Goal: Information Seeking & Learning: Learn about a topic

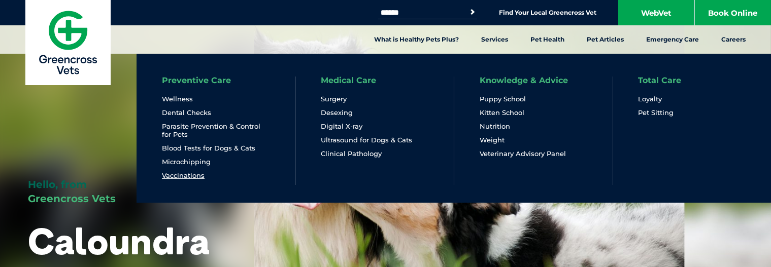
click at [179, 178] on link "Vaccinations" at bounding box center [183, 175] width 43 height 9
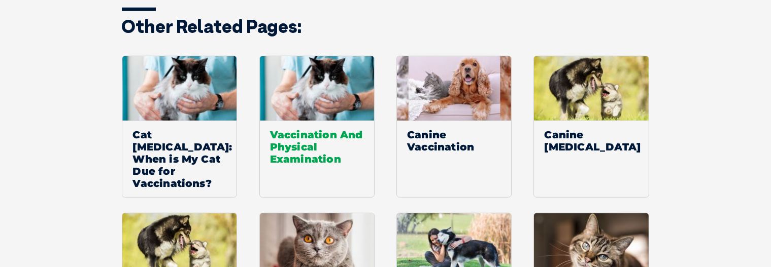
scroll to position [1488, 0]
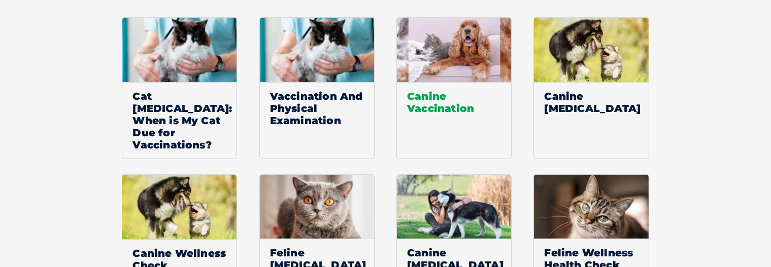
click at [429, 24] on img at bounding box center [454, 50] width 114 height 64
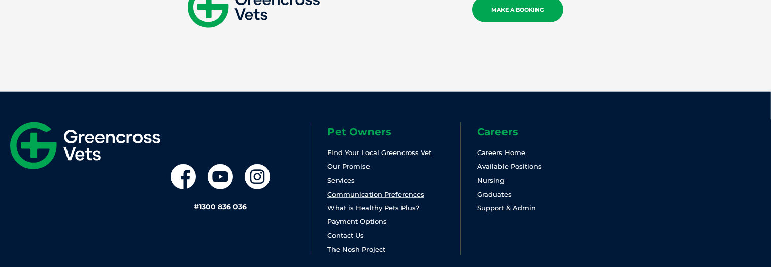
scroll to position [1836, 0]
